Goal: Use online tool/utility: Utilize a website feature to perform a specific function

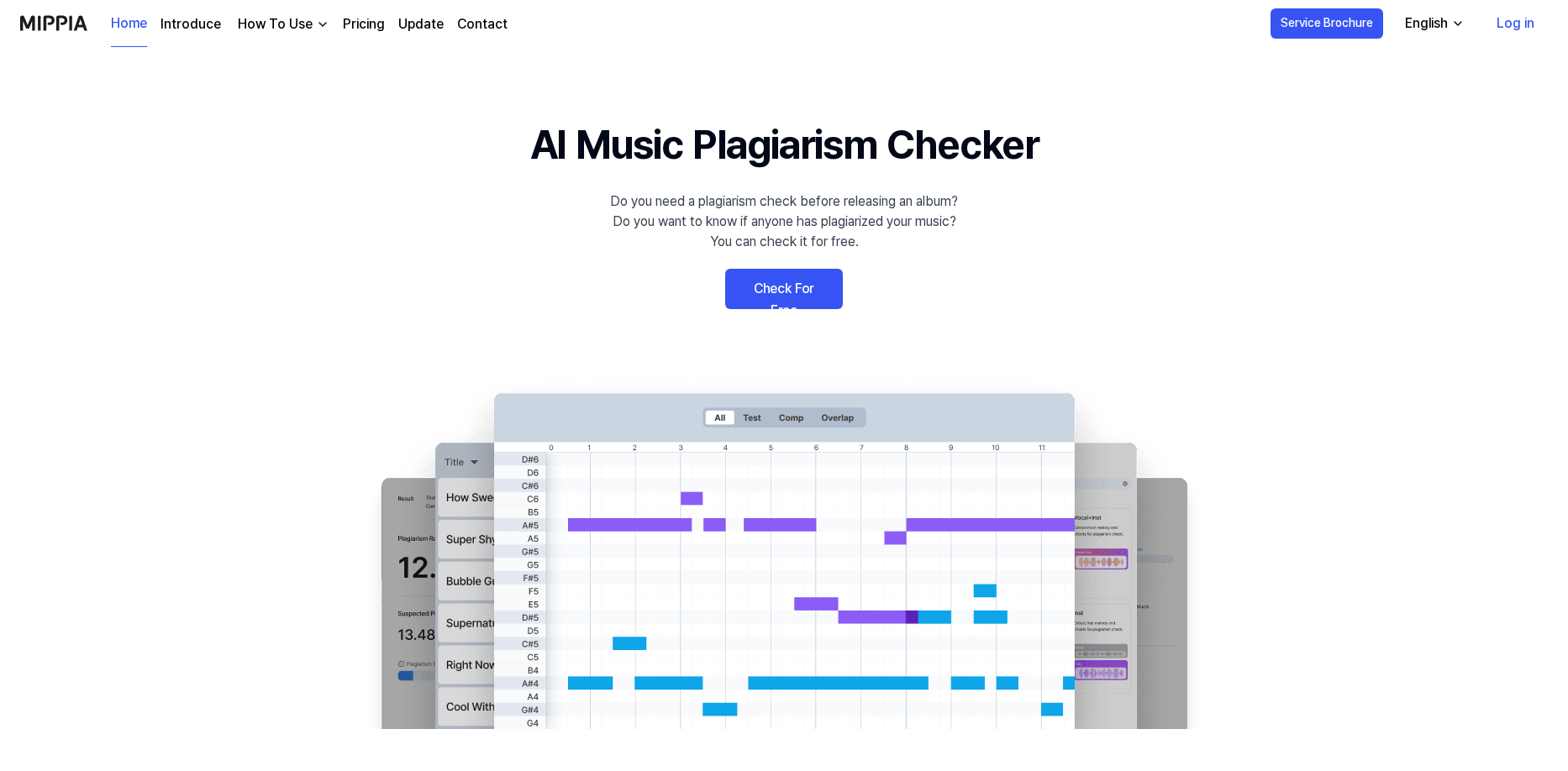
click at [787, 291] on link "Check For Free" at bounding box center [784, 289] width 117 height 41
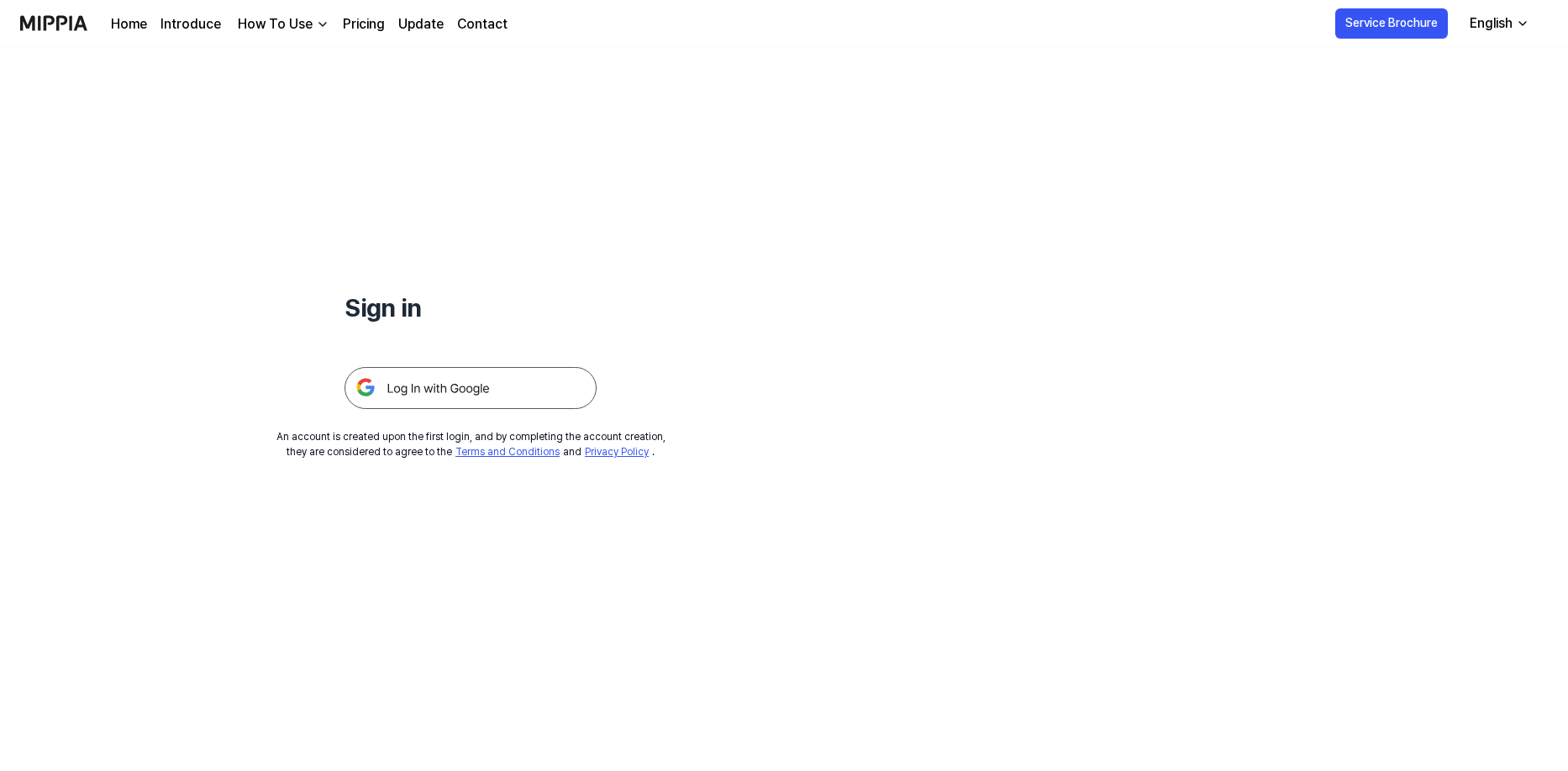
click at [442, 392] on img at bounding box center [470, 388] width 252 height 42
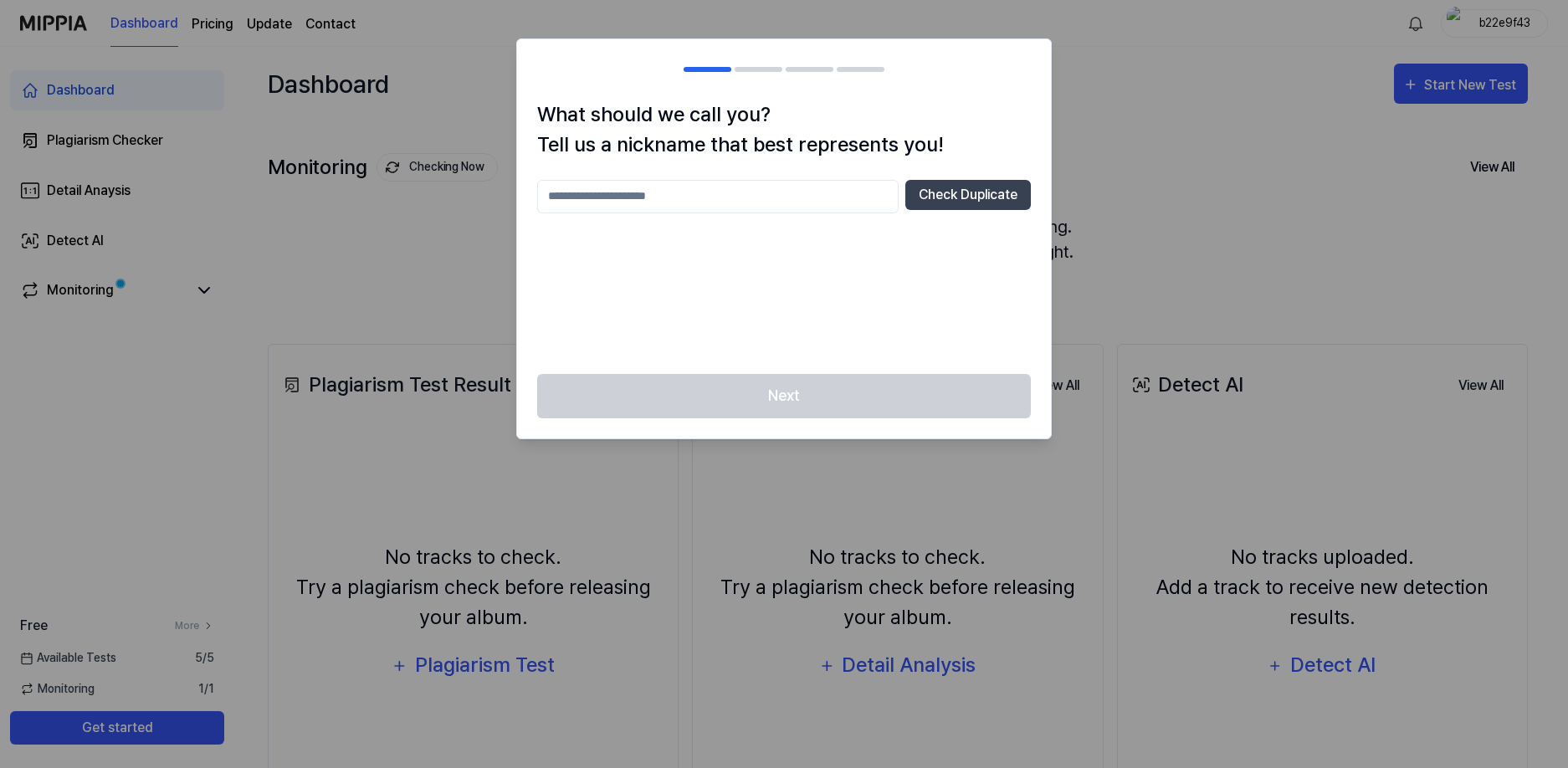
click at [744, 200] on input "text" at bounding box center [718, 196] width 361 height 33
type input "******"
click at [778, 406] on div "Next" at bounding box center [784, 406] width 534 height 65
click at [724, 306] on div "****** Check Duplicate" at bounding box center [784, 267] width 494 height 174
click at [983, 192] on button "Check Duplicate" at bounding box center [968, 195] width 126 height 31
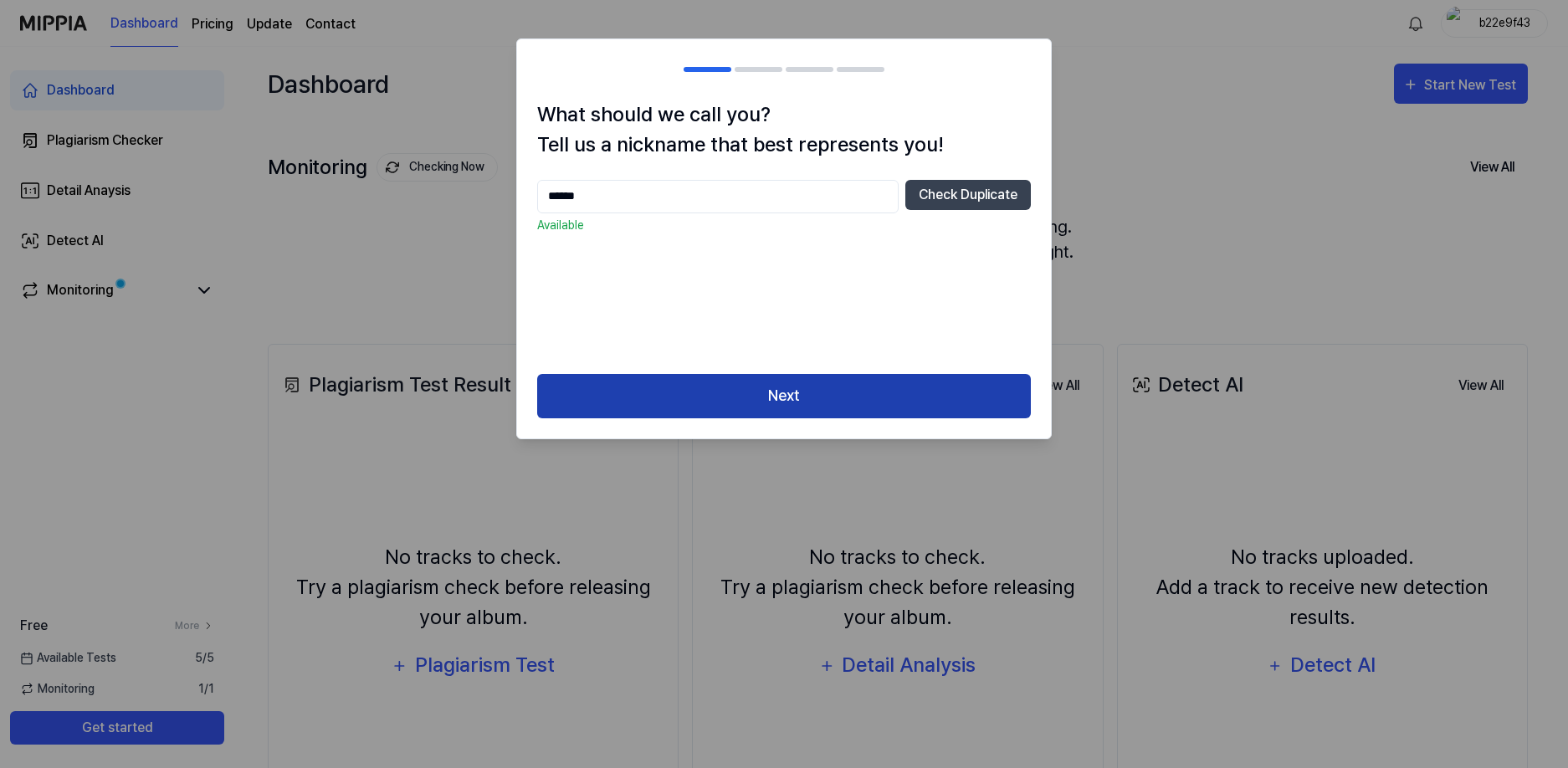
click at [743, 389] on button "Next" at bounding box center [784, 396] width 494 height 44
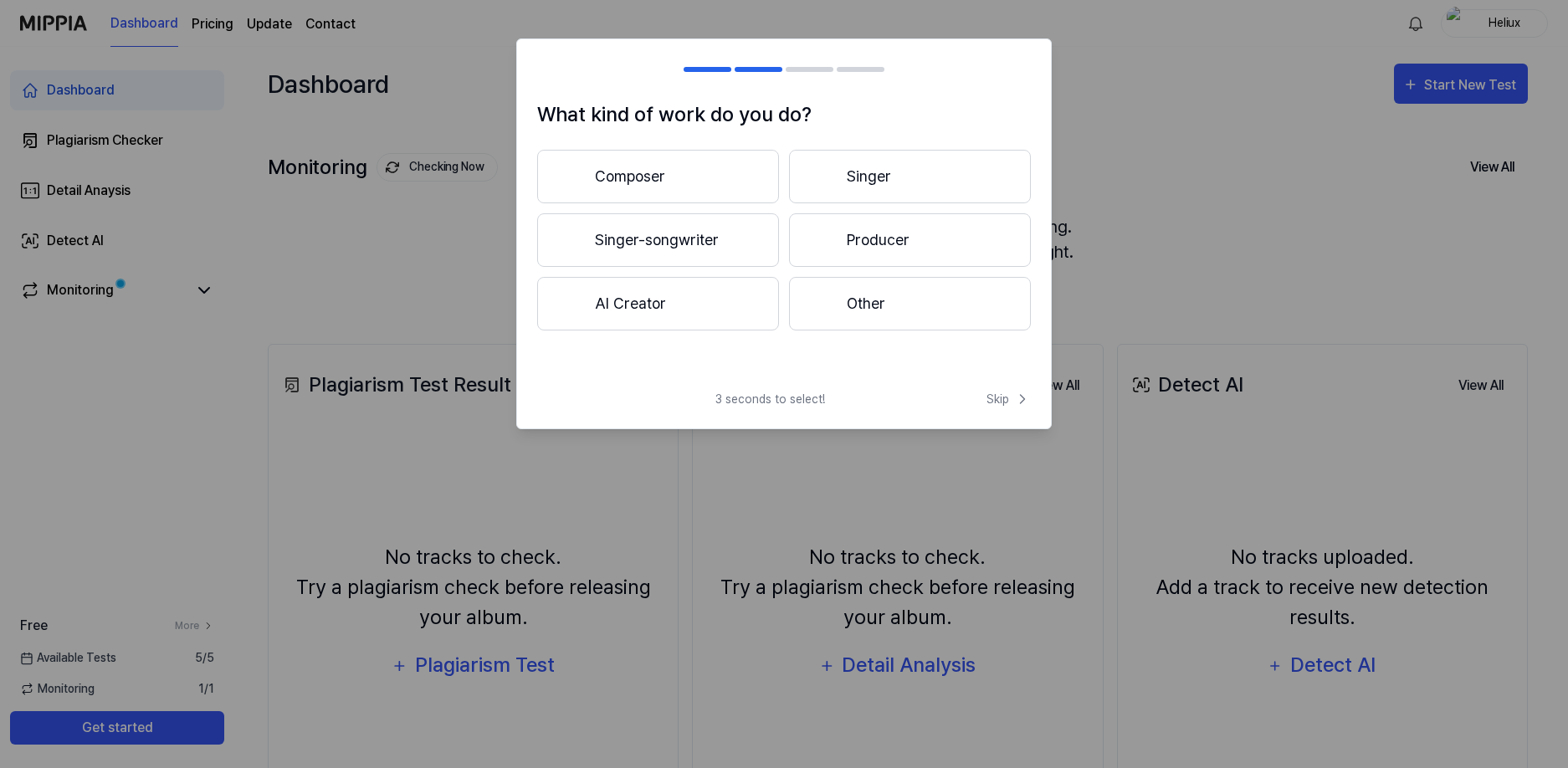
click at [913, 241] on button "Producer" at bounding box center [910, 240] width 242 height 54
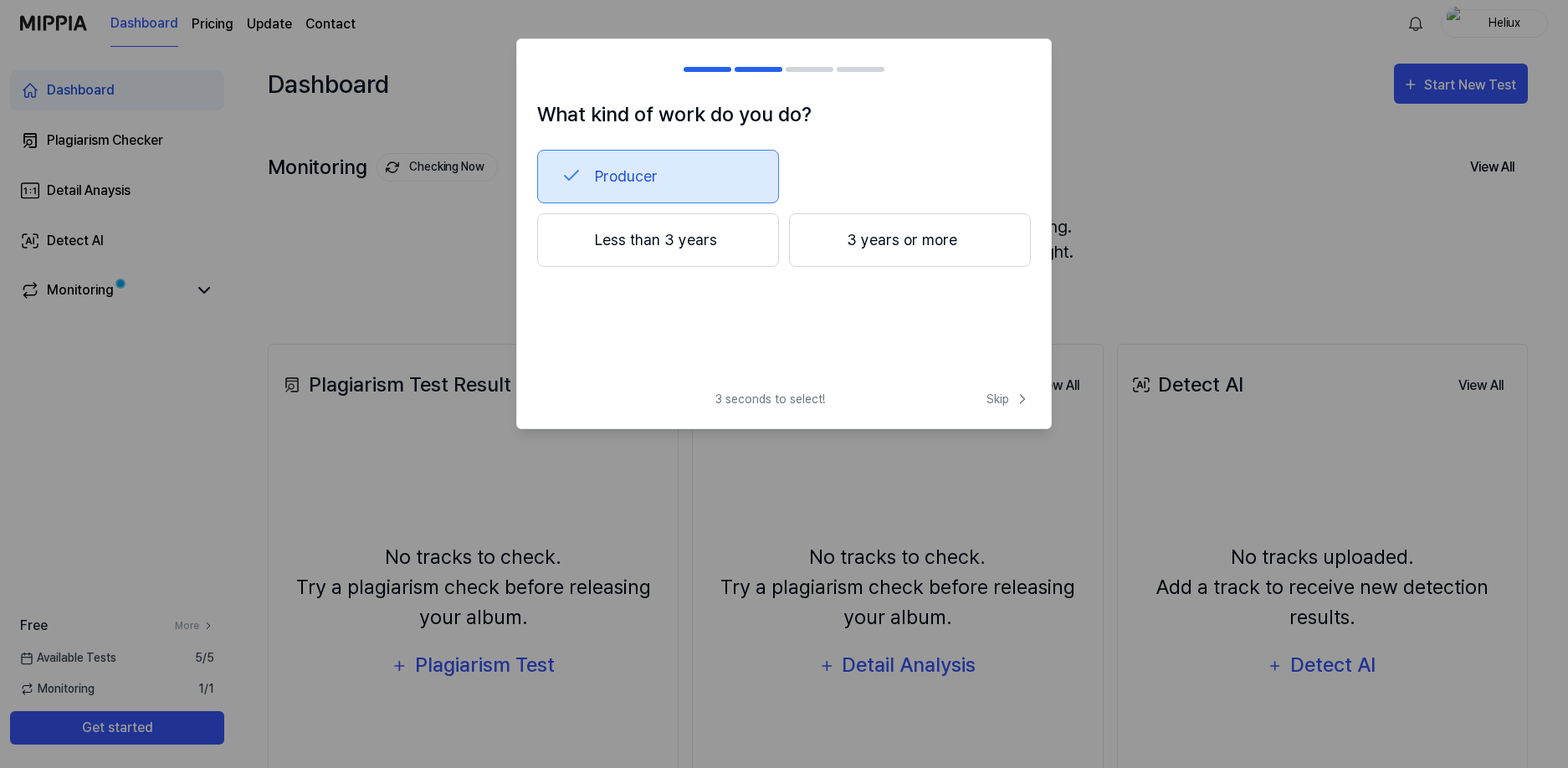
click at [616, 244] on button "Less than 3 years" at bounding box center [658, 240] width 242 height 54
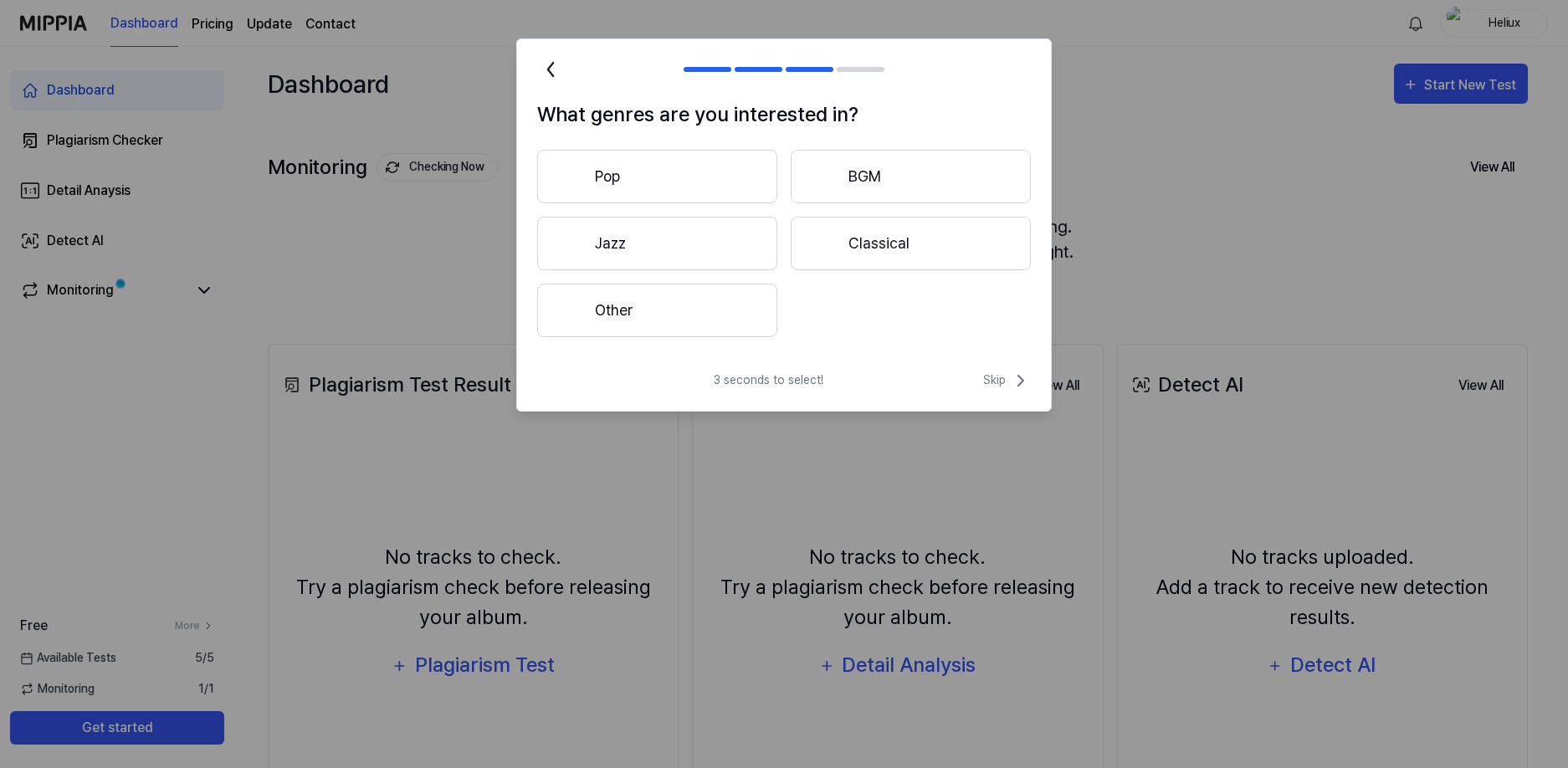
click at [724, 317] on button "Other" at bounding box center [657, 311] width 240 height 54
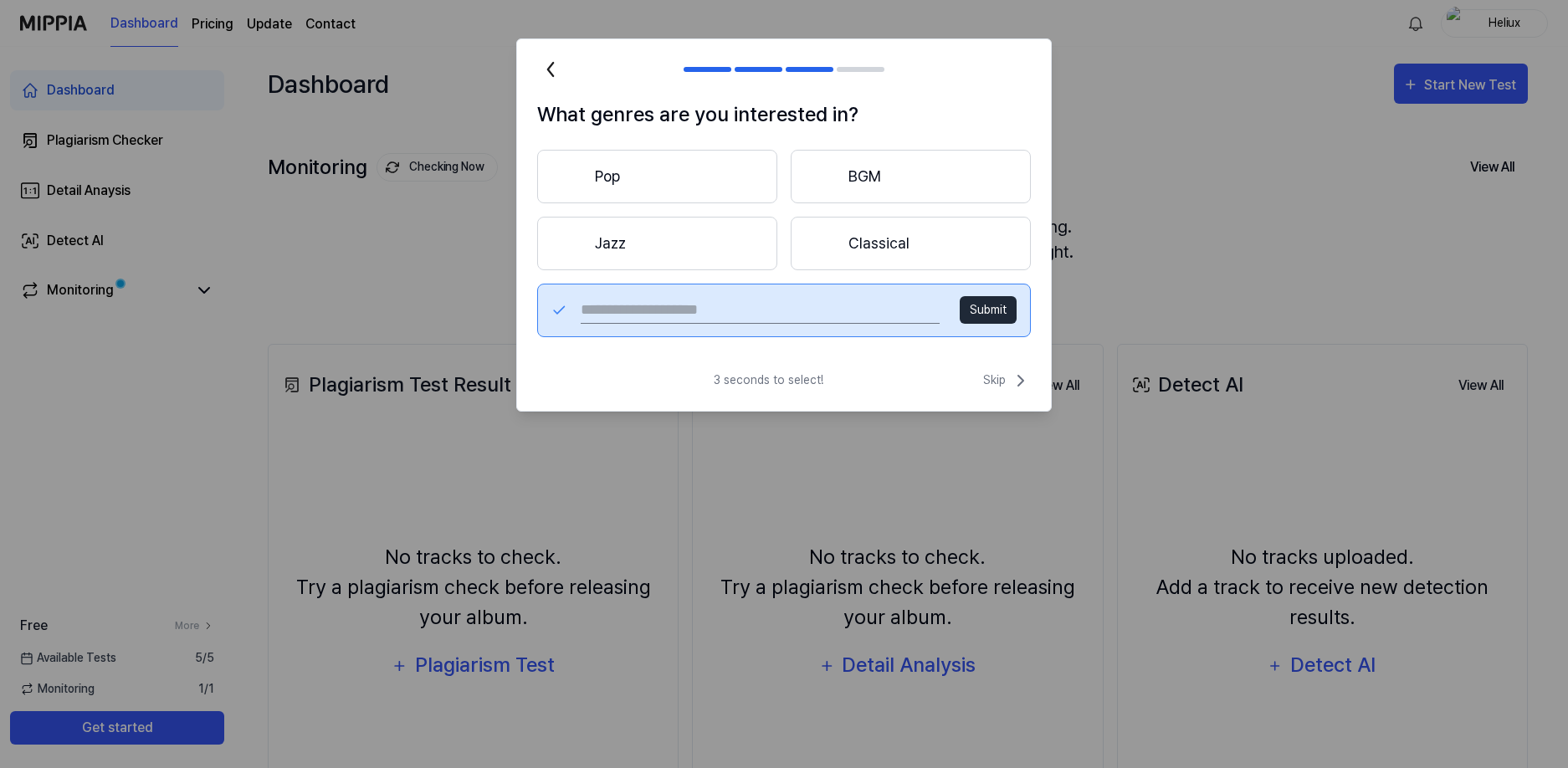
click at [708, 308] on input "text" at bounding box center [760, 310] width 359 height 27
type input "**********"
click at [1010, 309] on button "Submit" at bounding box center [988, 310] width 57 height 28
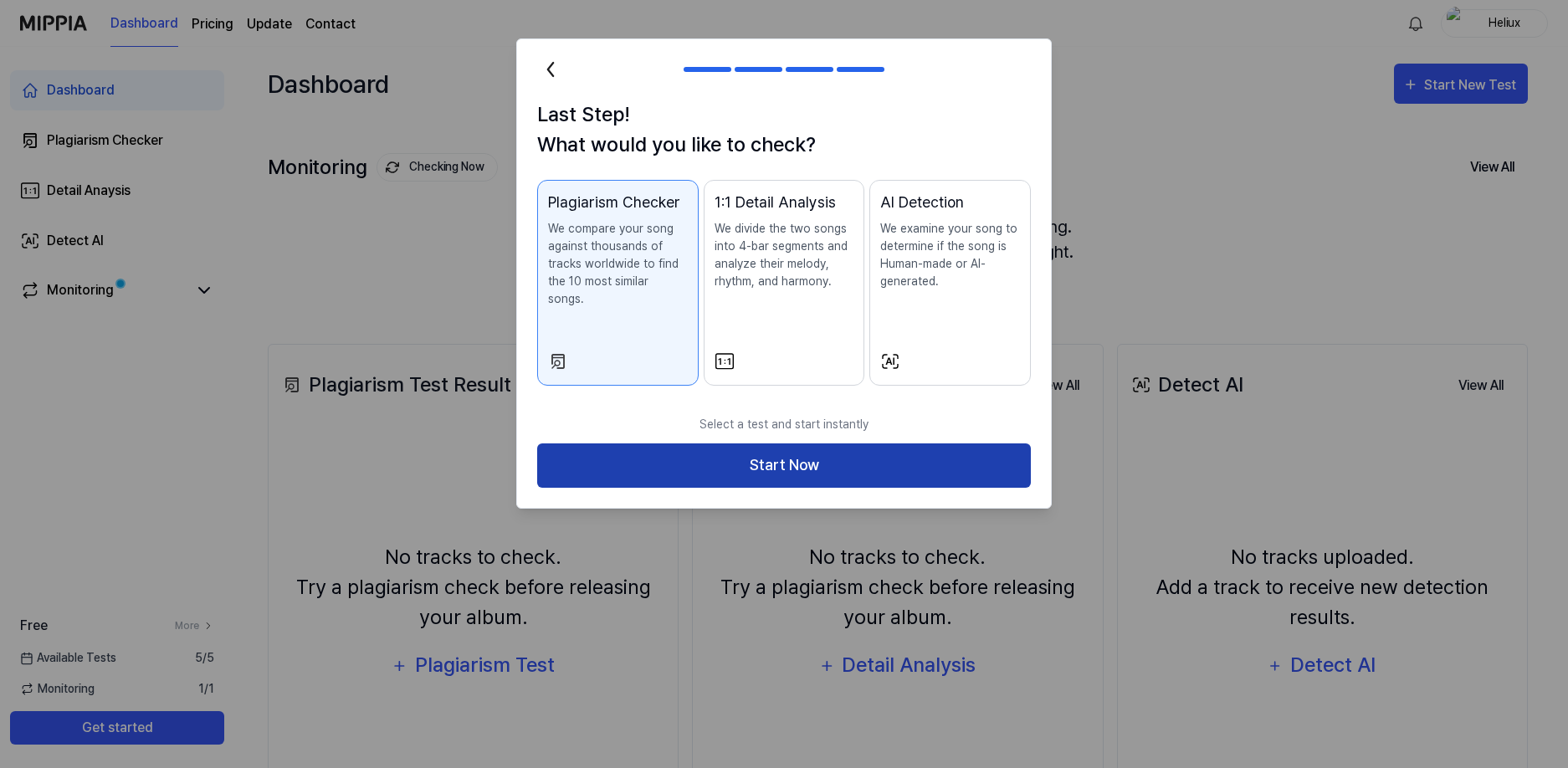
click at [770, 443] on button "Start Now" at bounding box center [784, 465] width 494 height 44
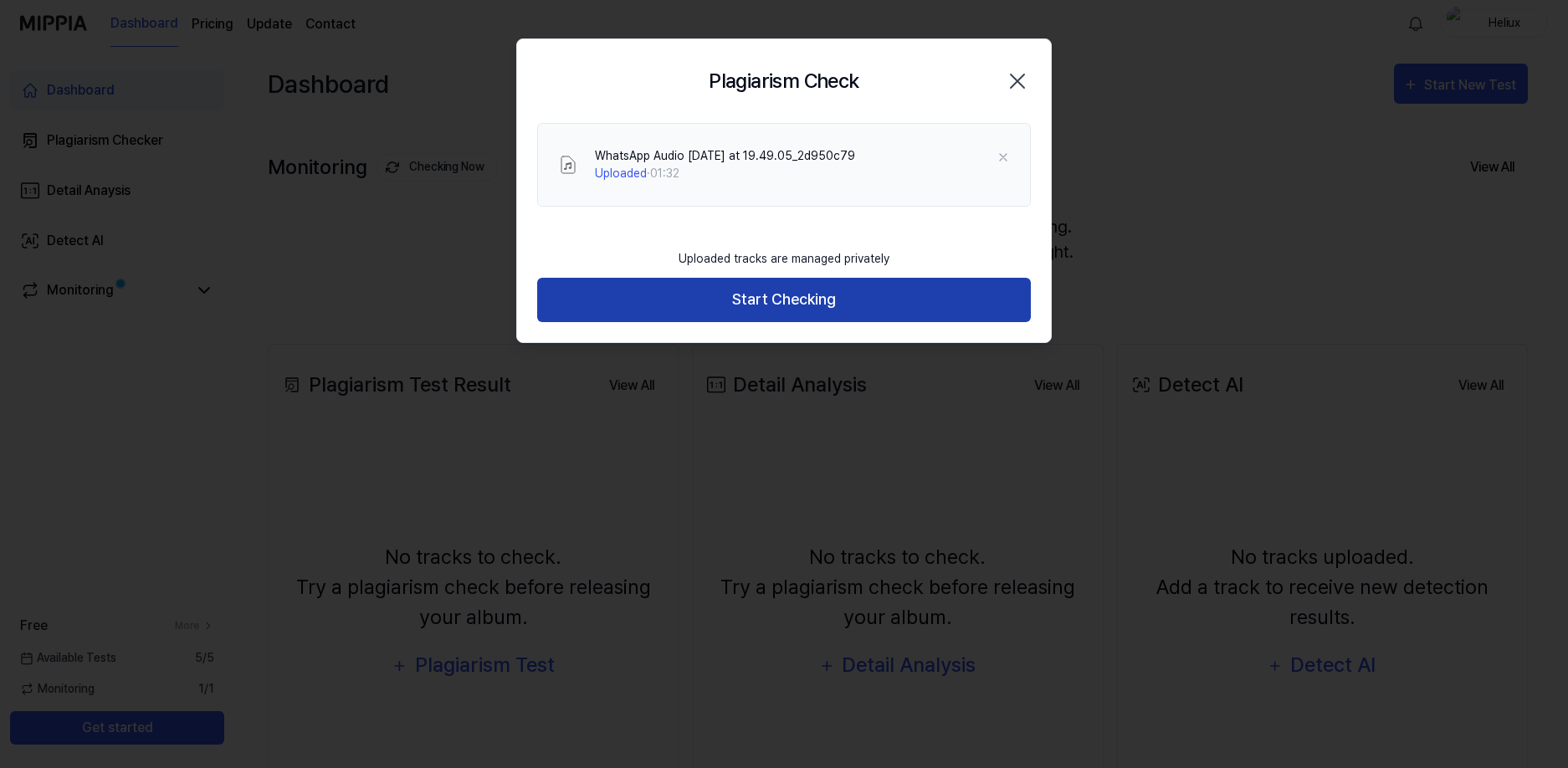
click at [827, 287] on button "Start Checking" at bounding box center [784, 299] width 494 height 44
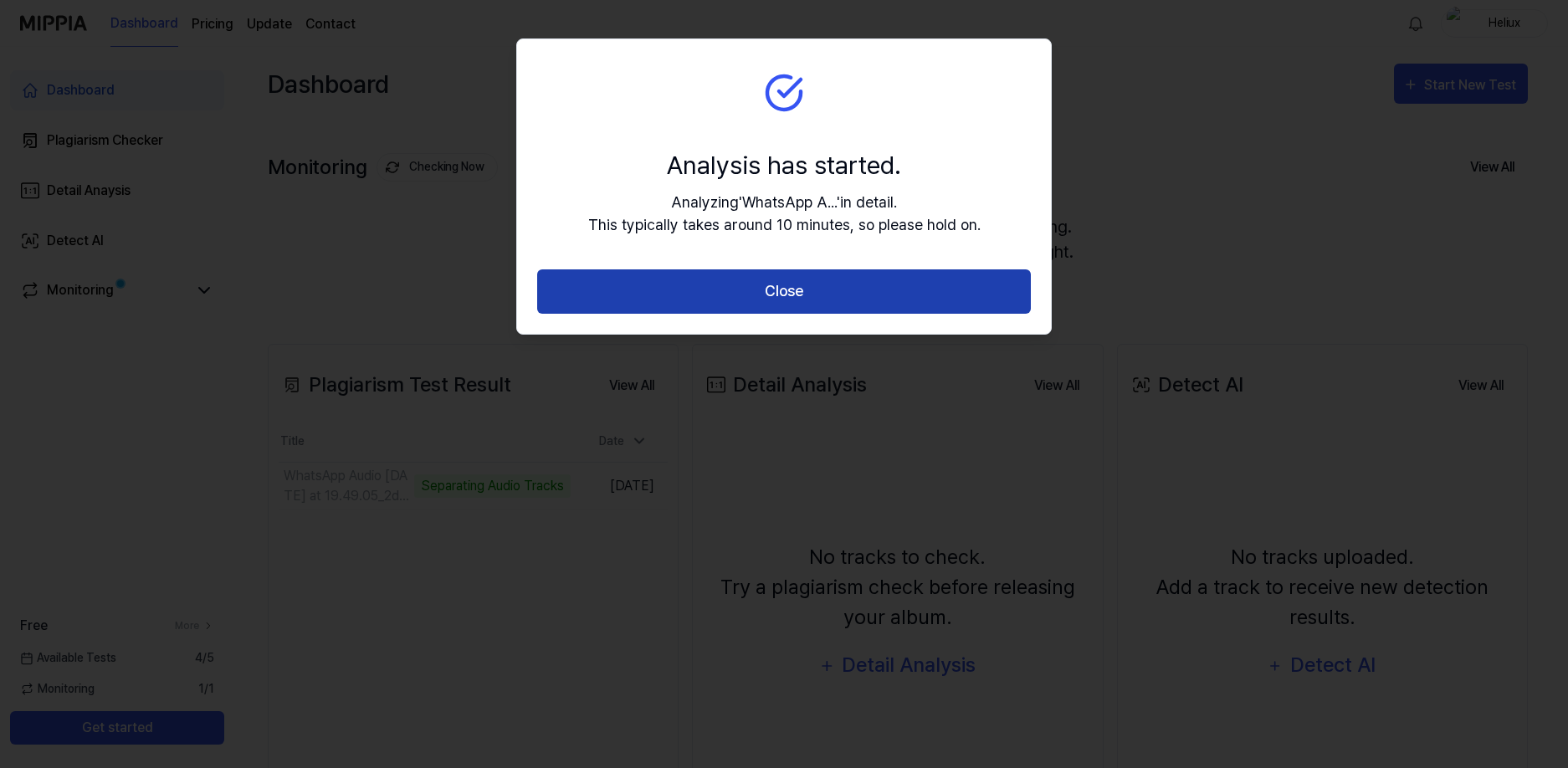
click at [825, 289] on button "Close" at bounding box center [784, 291] width 494 height 44
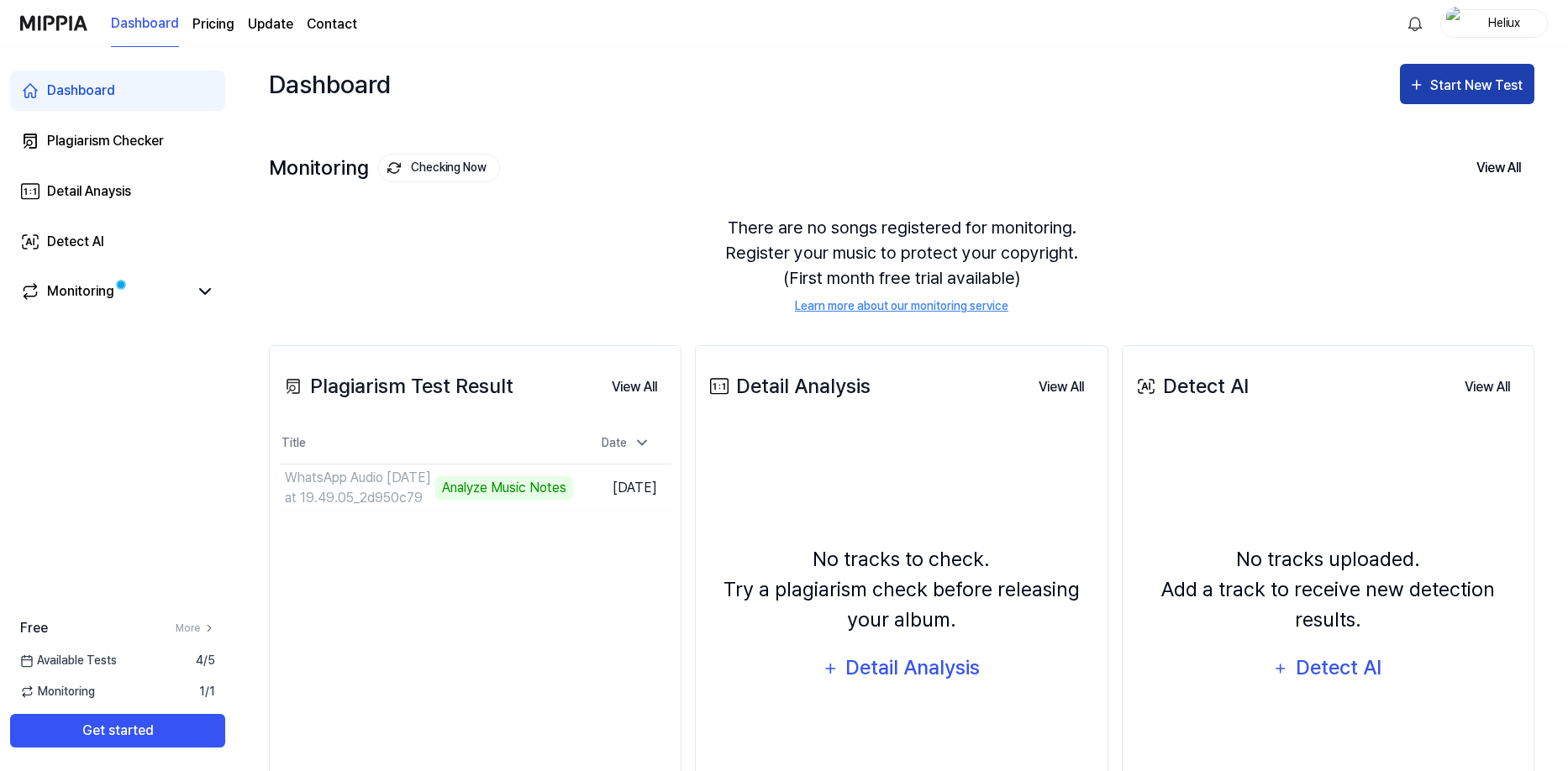
click at [1454, 95] on div "Start New Test" at bounding box center [1478, 86] width 96 height 22
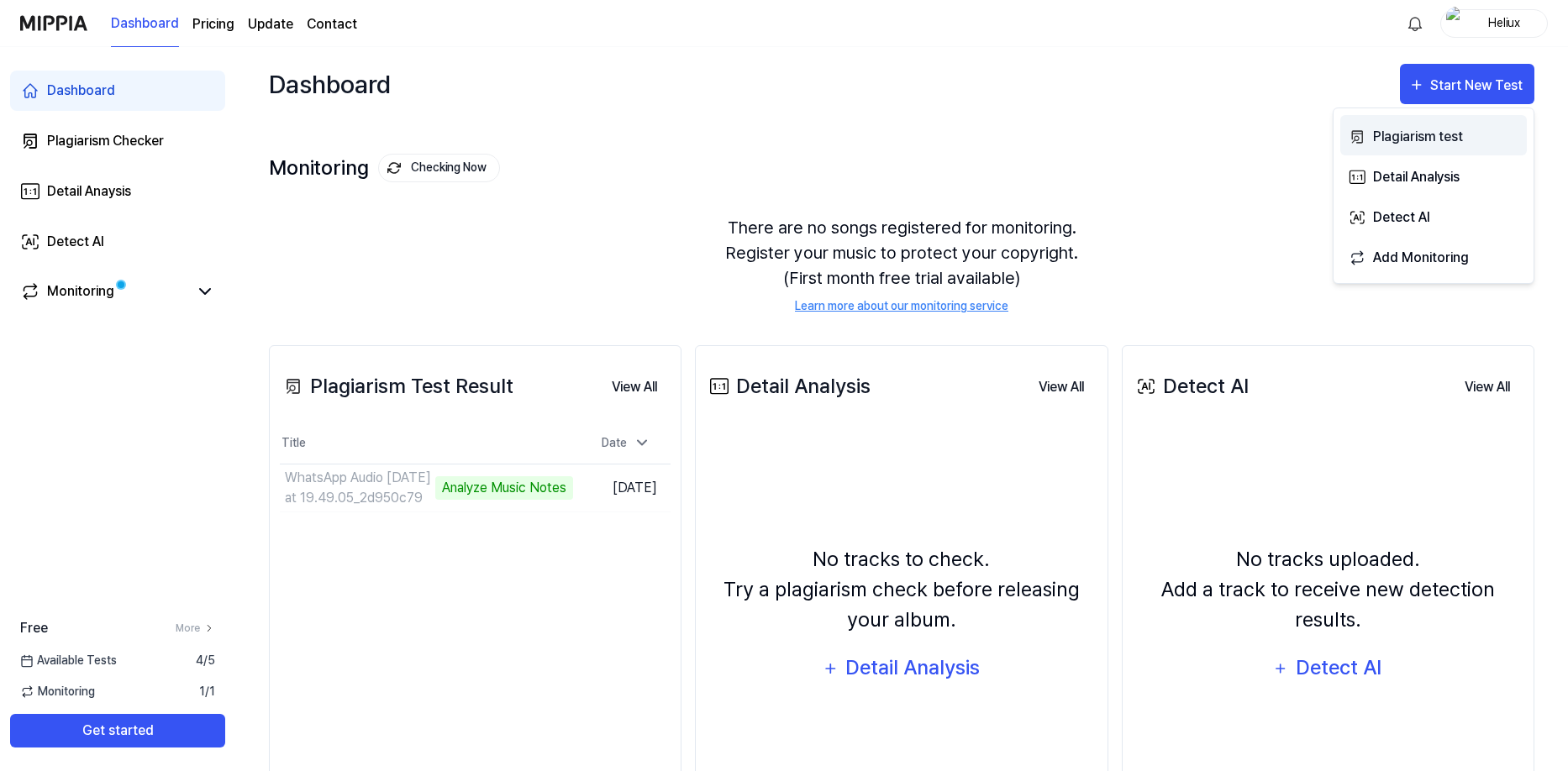
click at [1399, 141] on div "Plagiarism test" at bounding box center [1446, 137] width 146 height 22
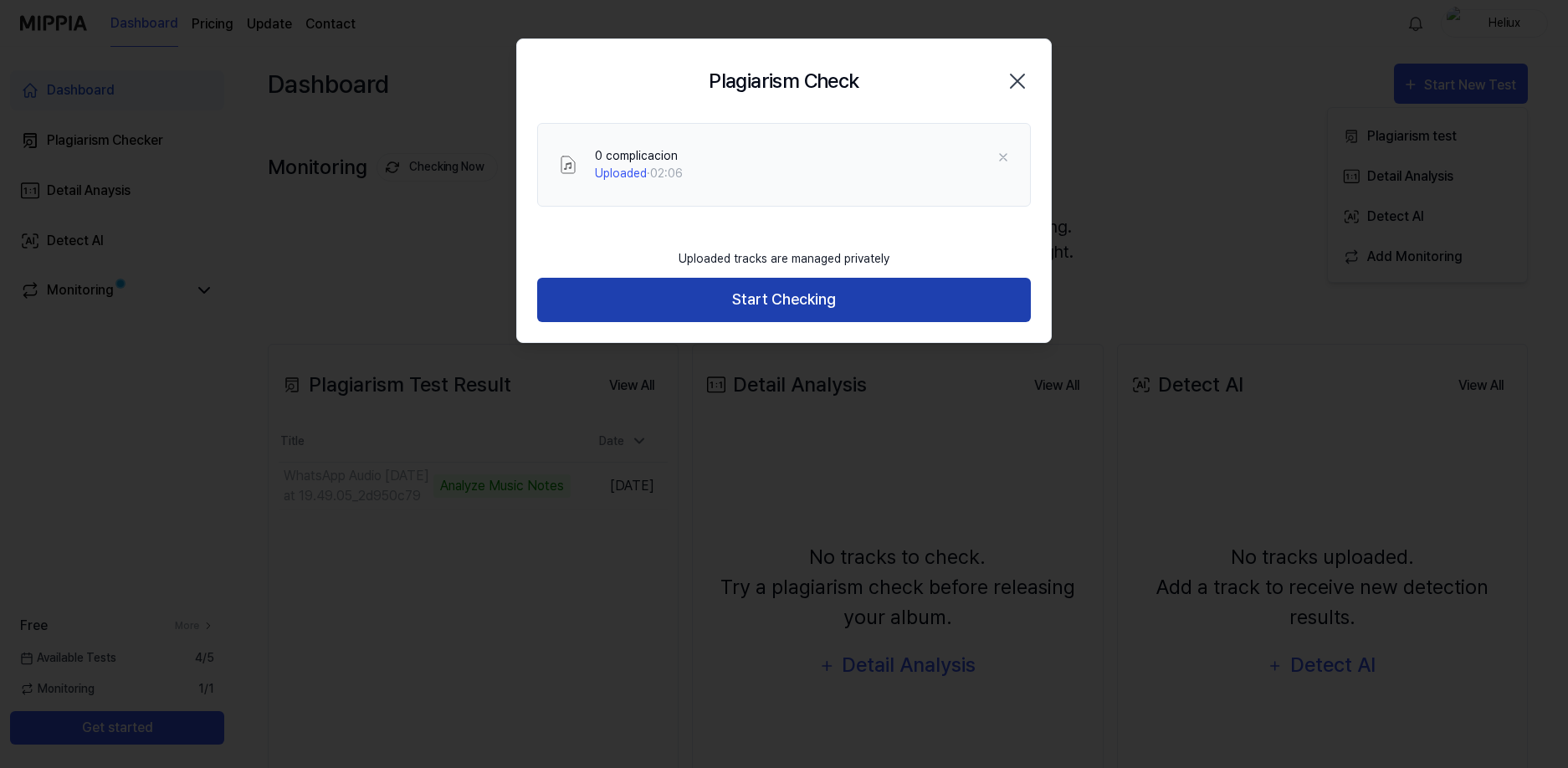
click at [867, 310] on button "Start Checking" at bounding box center [784, 299] width 494 height 44
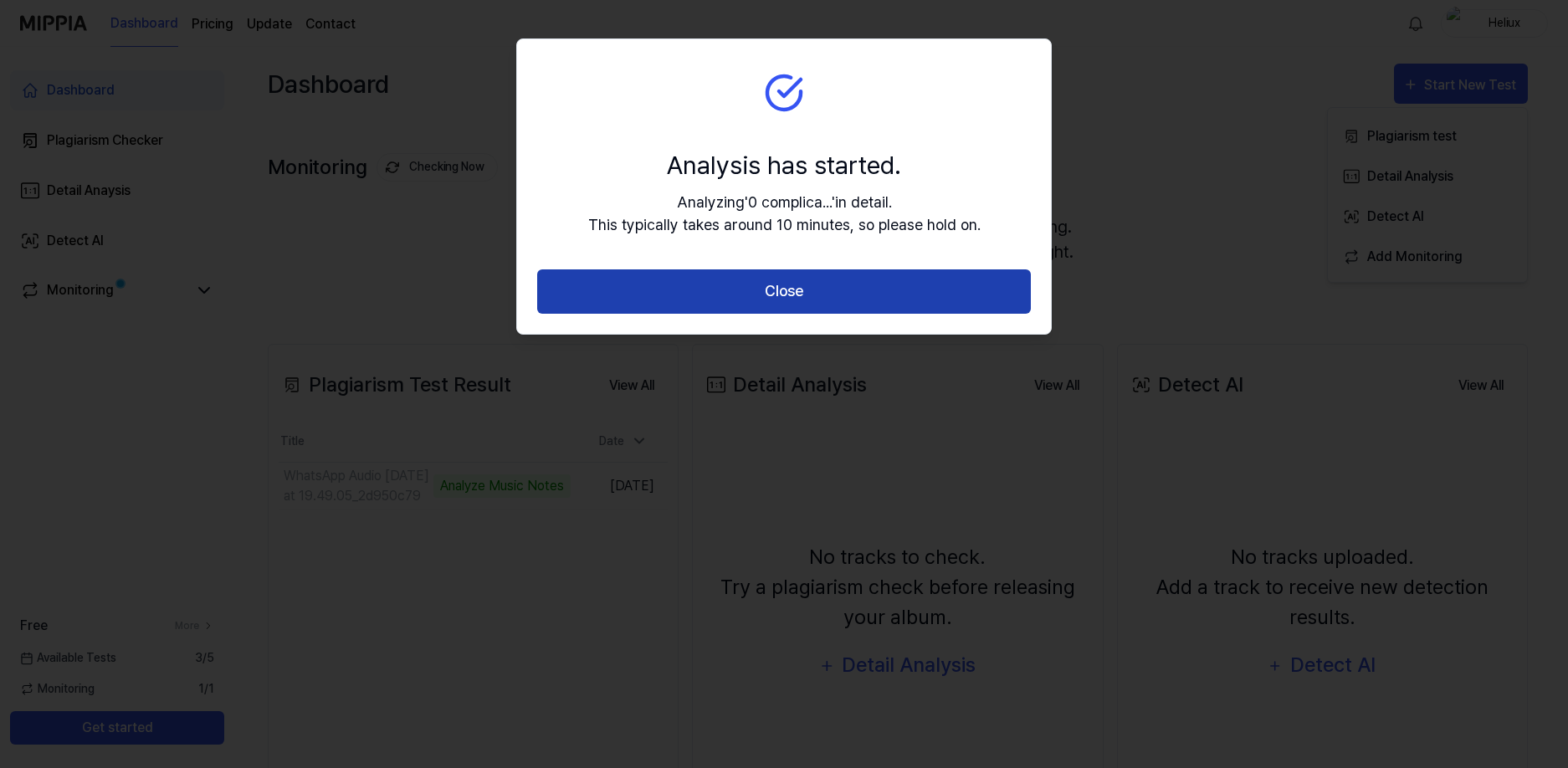
click at [785, 284] on button "Close" at bounding box center [784, 291] width 494 height 44
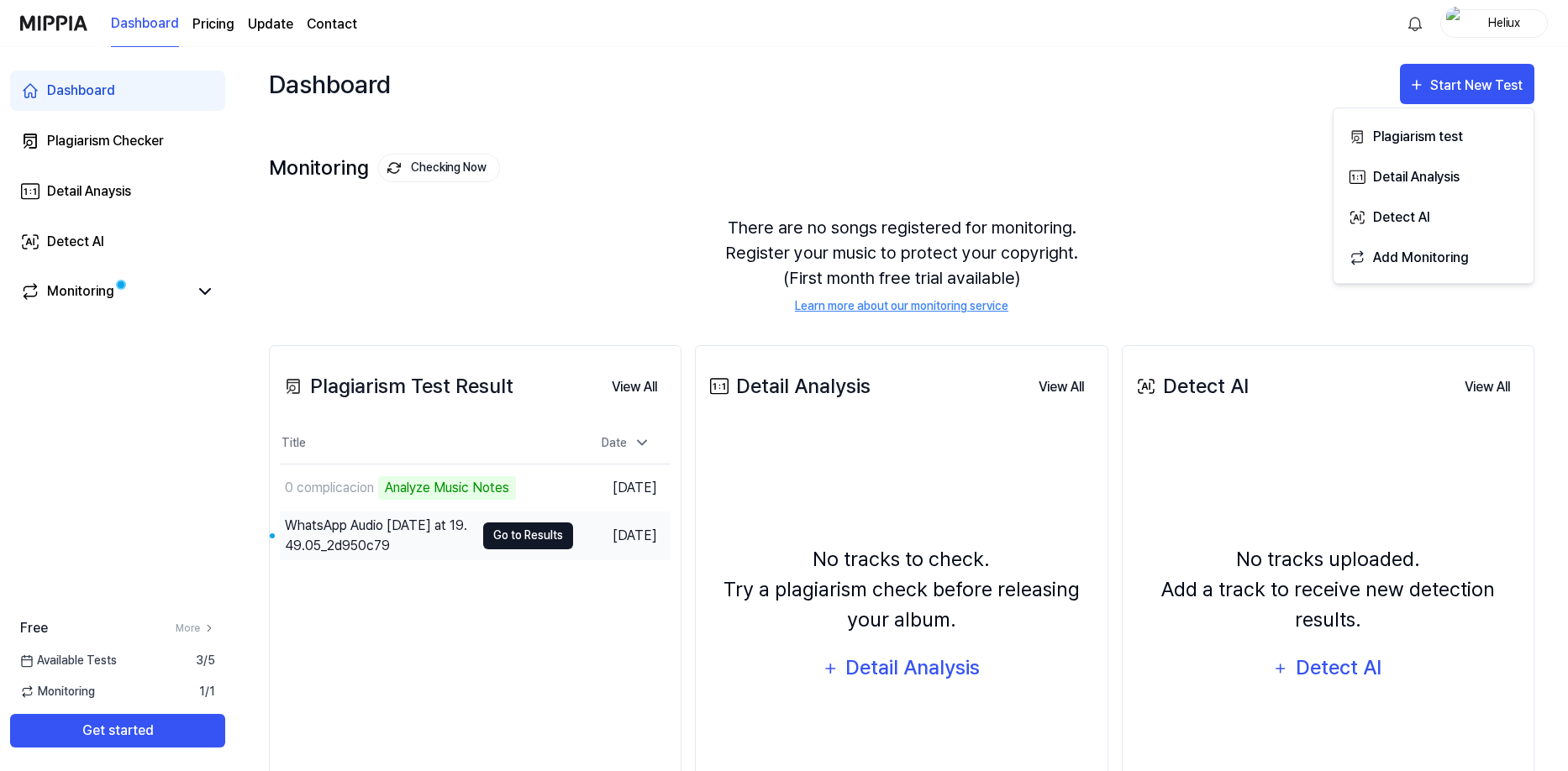
click at [516, 534] on button "Go to Results" at bounding box center [528, 536] width 90 height 27
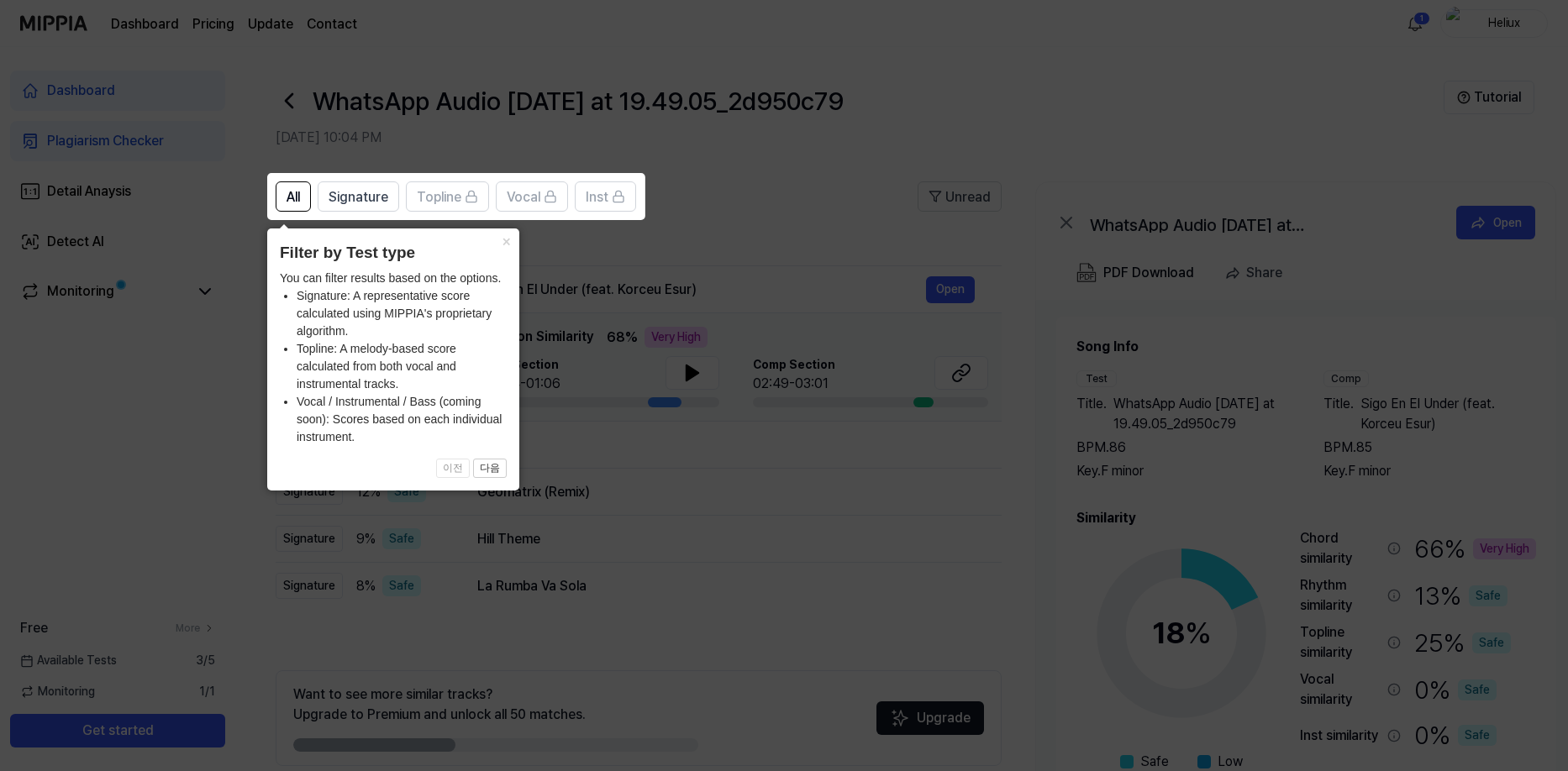
click at [774, 219] on icon at bounding box center [787, 386] width 1574 height 771
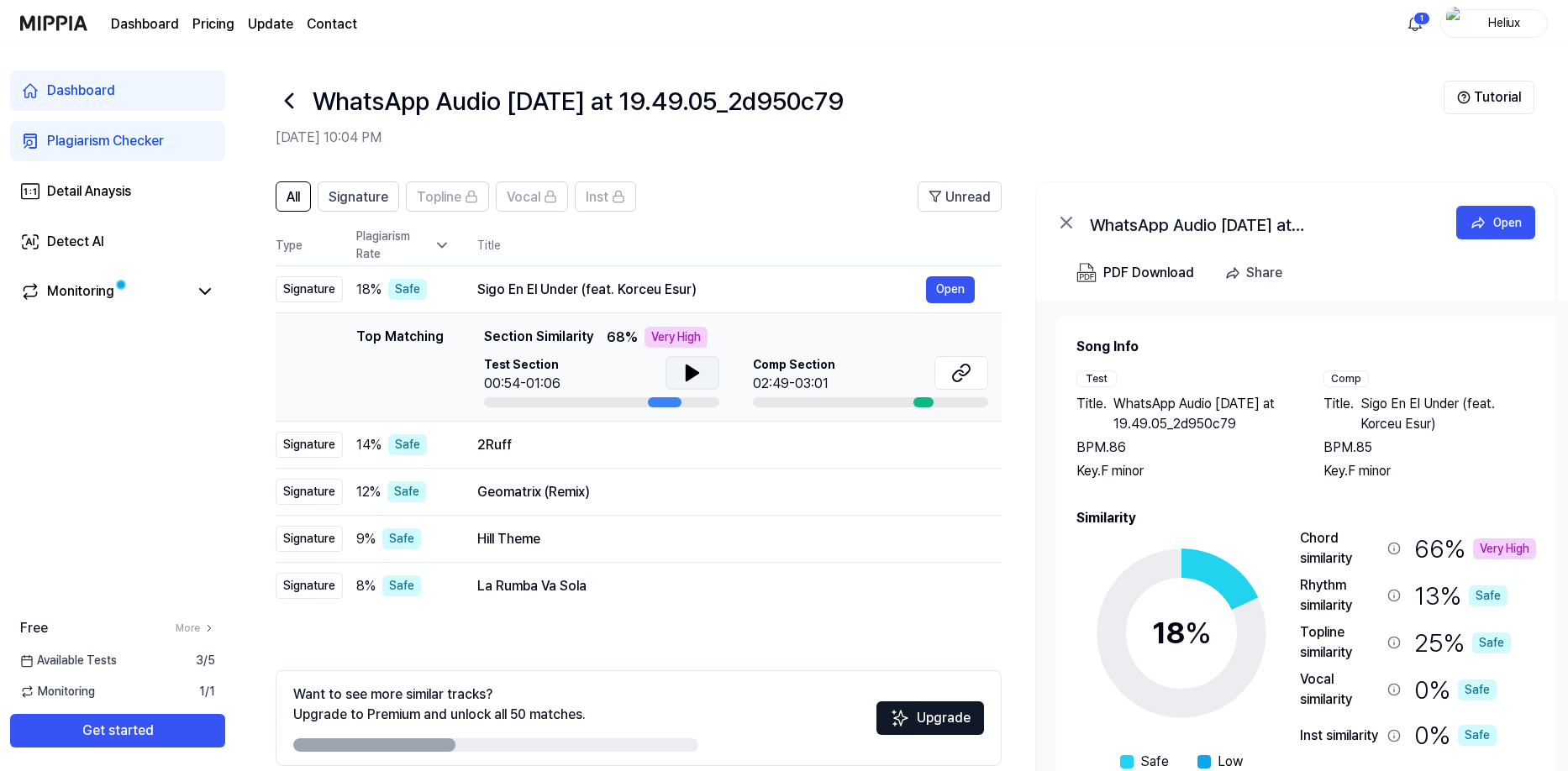
click at [686, 372] on icon at bounding box center [691, 373] width 12 height 15
click at [691, 376] on icon at bounding box center [692, 373] width 20 height 20
click at [953, 377] on icon at bounding box center [961, 373] width 20 height 20
click at [967, 373] on icon at bounding box center [964, 370] width 10 height 11
click at [694, 371] on icon at bounding box center [691, 373] width 12 height 15
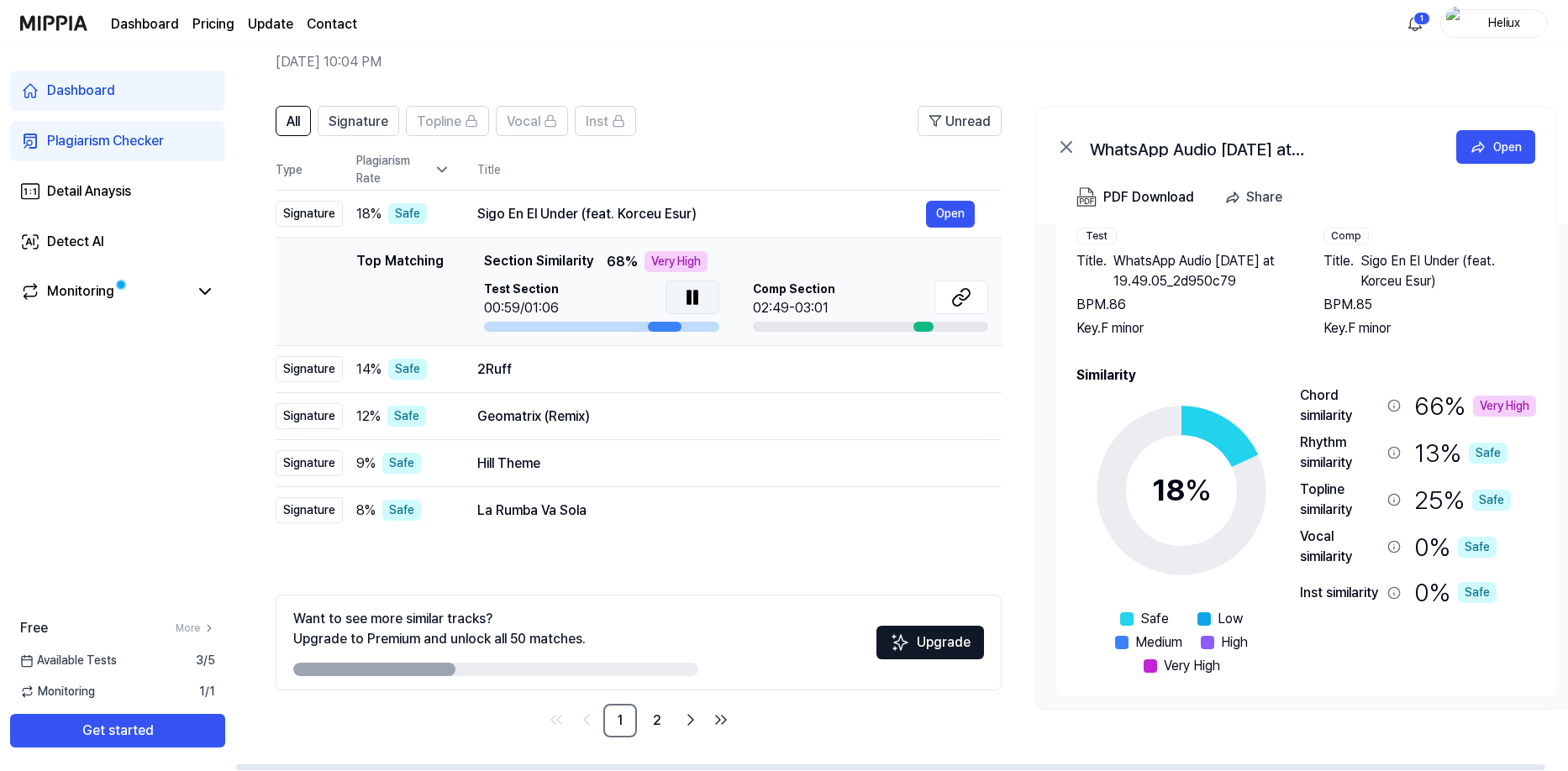
scroll to position [72, 0]
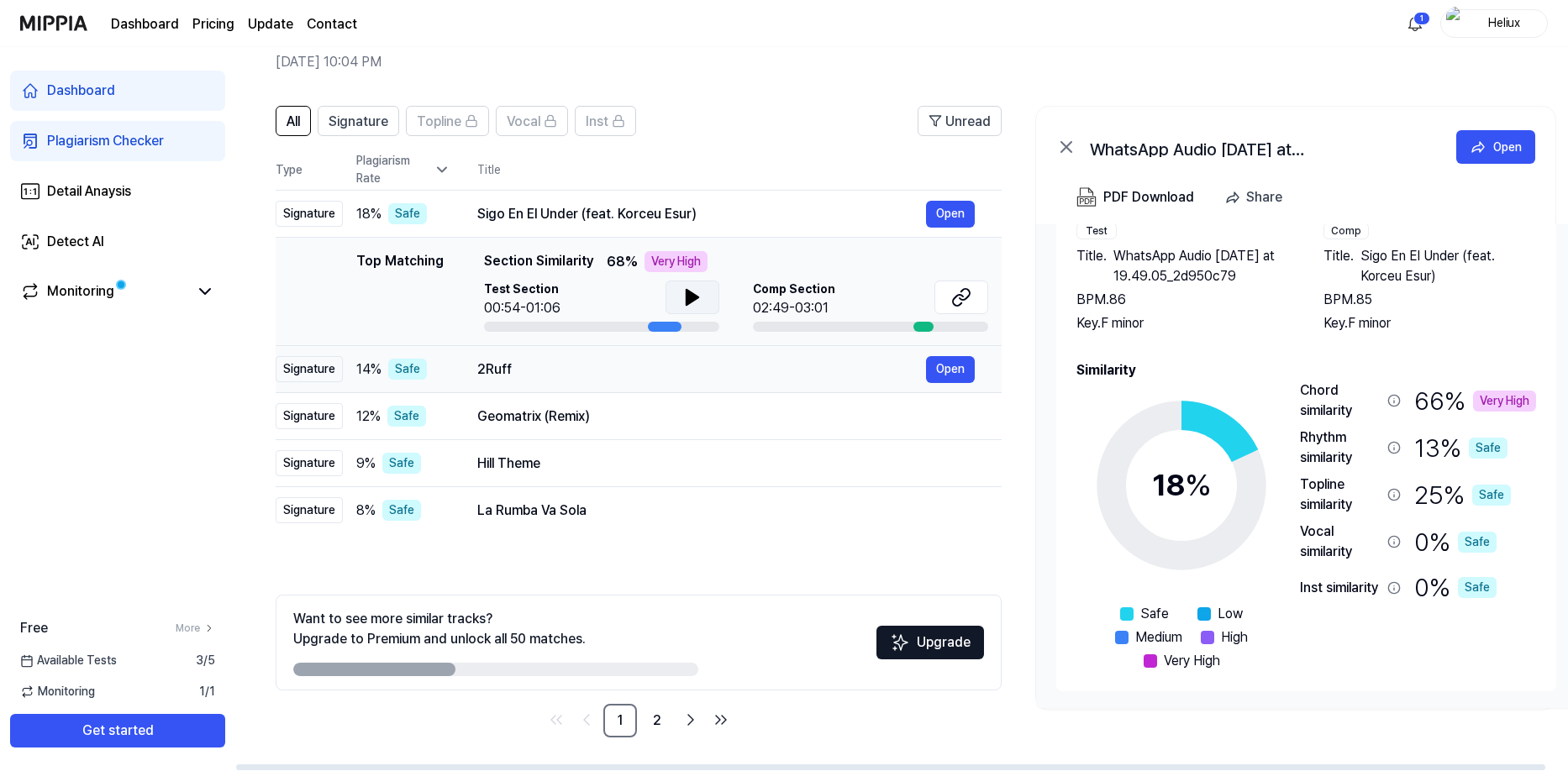
click at [503, 368] on div "2Ruff" at bounding box center [701, 369] width 449 height 20
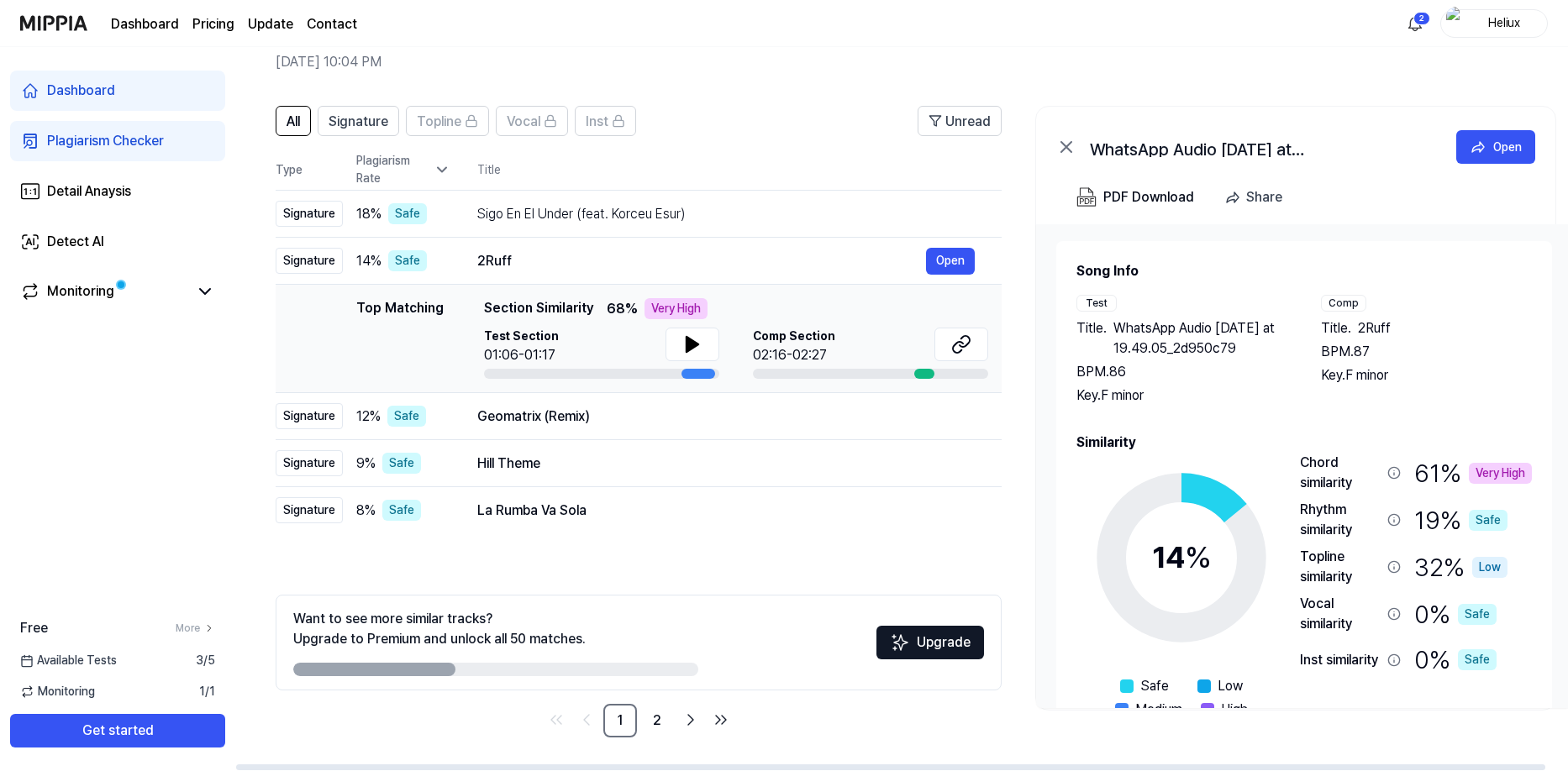
click at [67, 139] on div "Plagiarism Checker" at bounding box center [105, 141] width 116 height 20
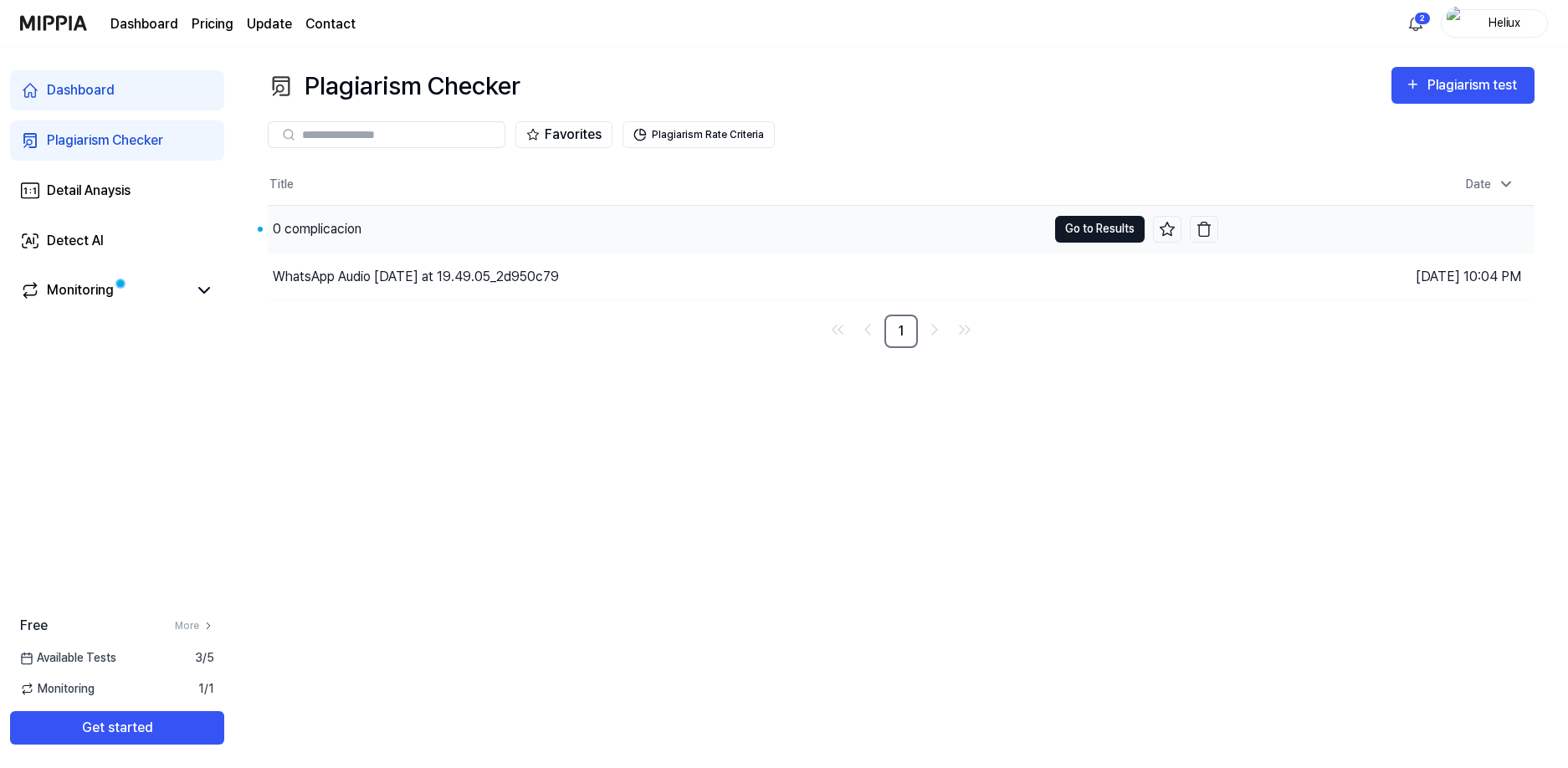
click at [1090, 229] on button "Go to Results" at bounding box center [1100, 229] width 90 height 27
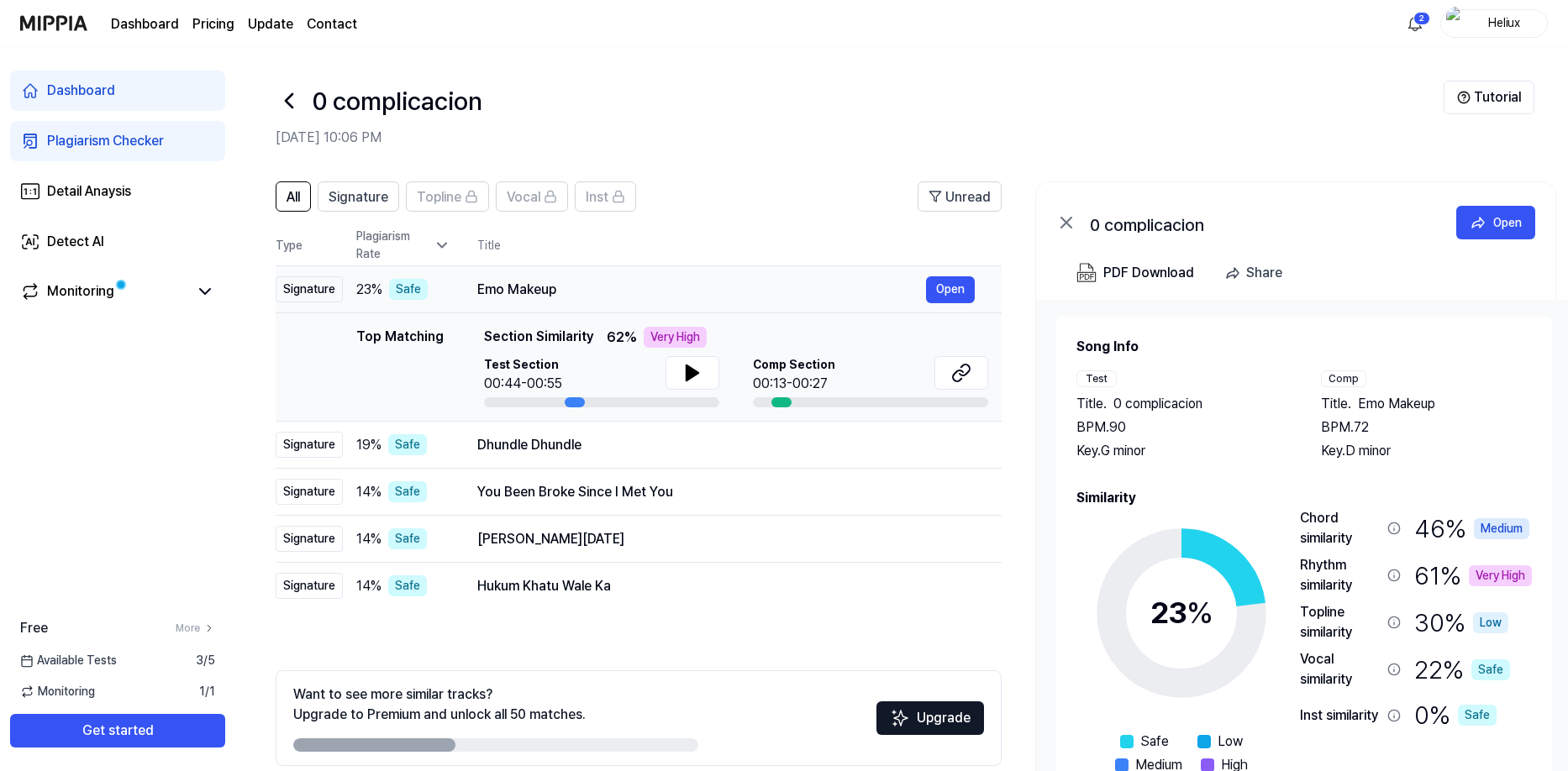
click at [525, 285] on div "Emo Makeup" at bounding box center [701, 290] width 449 height 20
click at [469, 287] on td "Emo Makeup Open" at bounding box center [726, 290] width 552 height 47
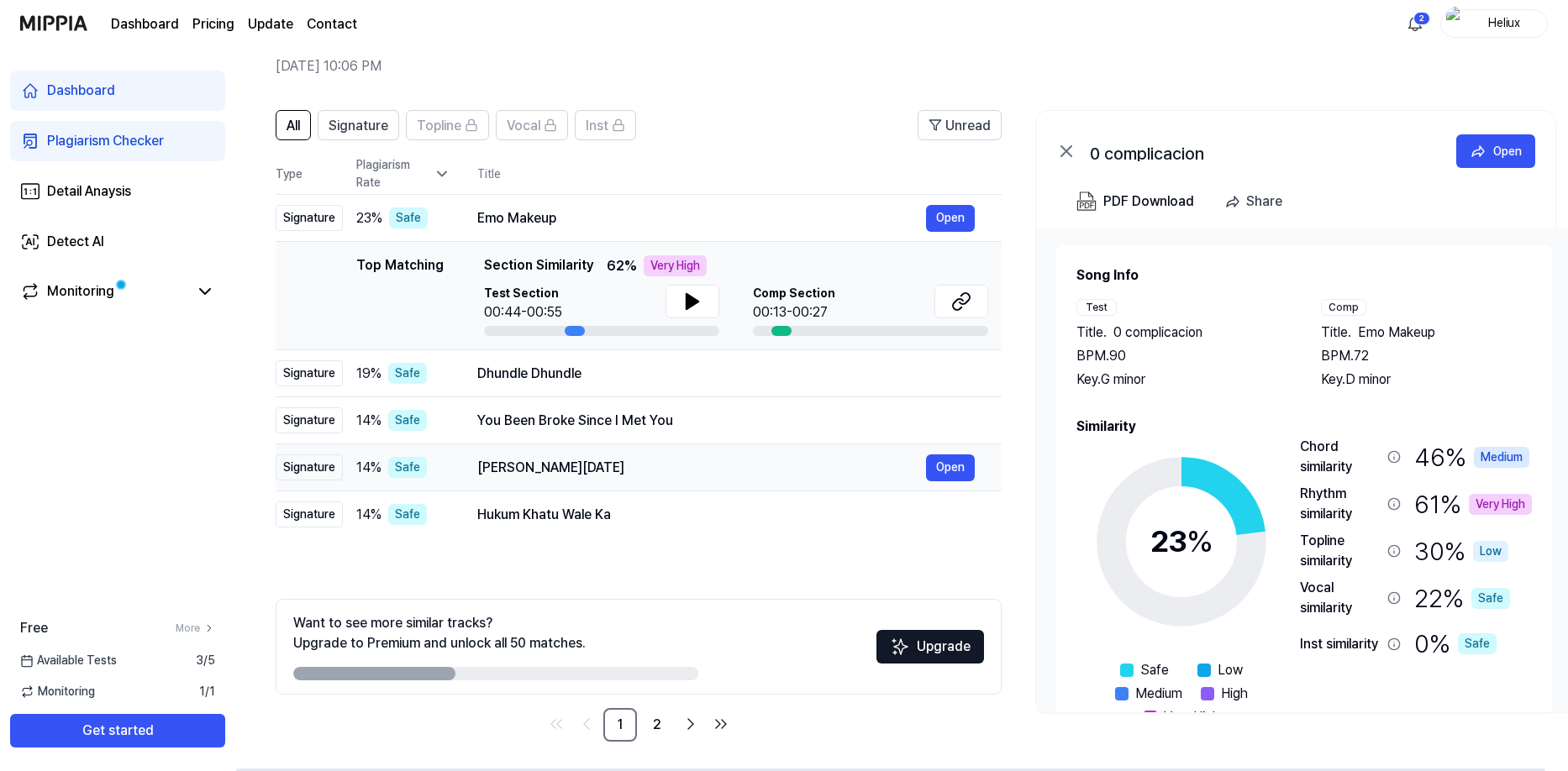
scroll to position [76, 0]
